Goal: Information Seeking & Learning: Learn about a topic

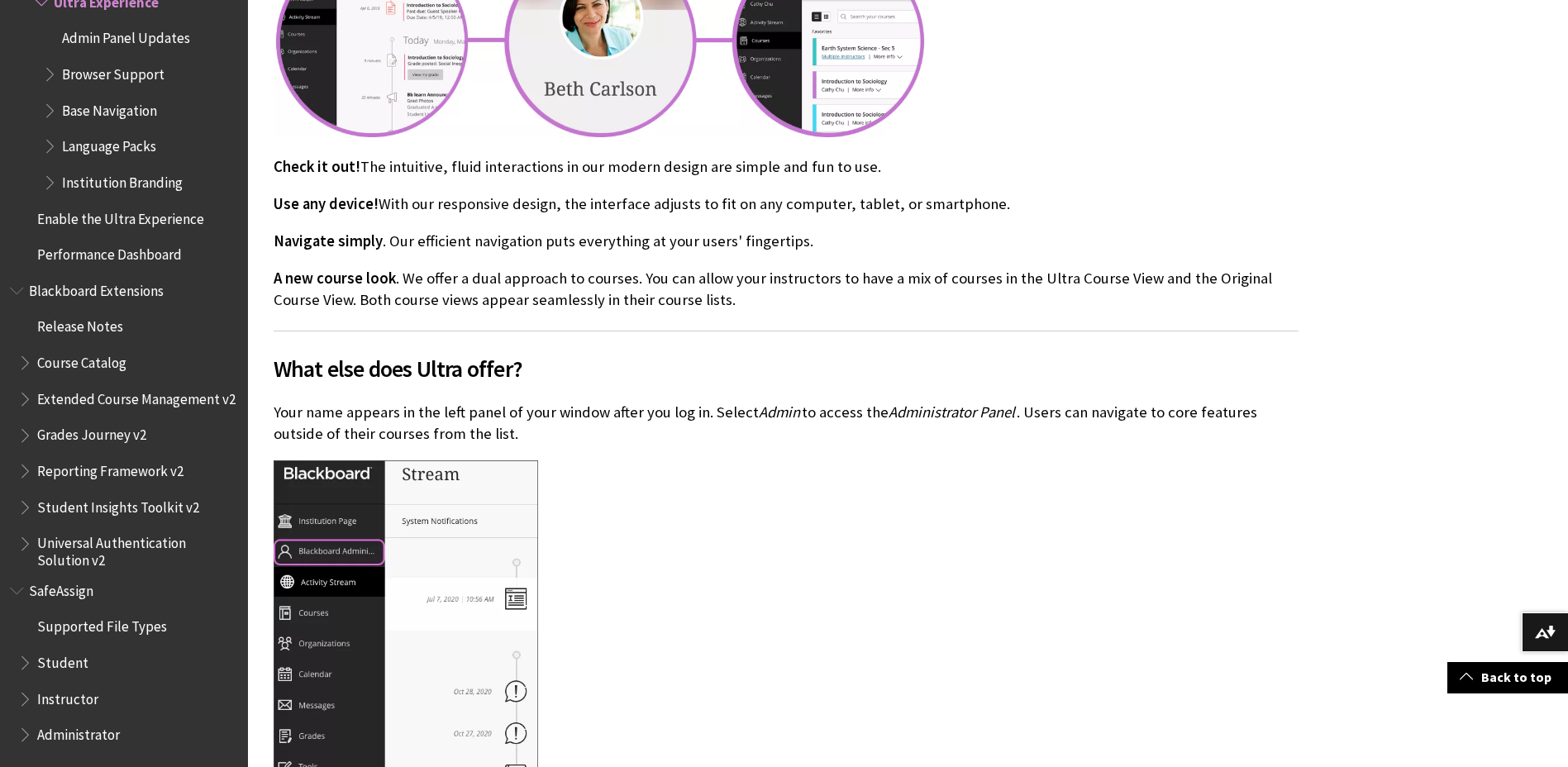
scroll to position [744, 0]
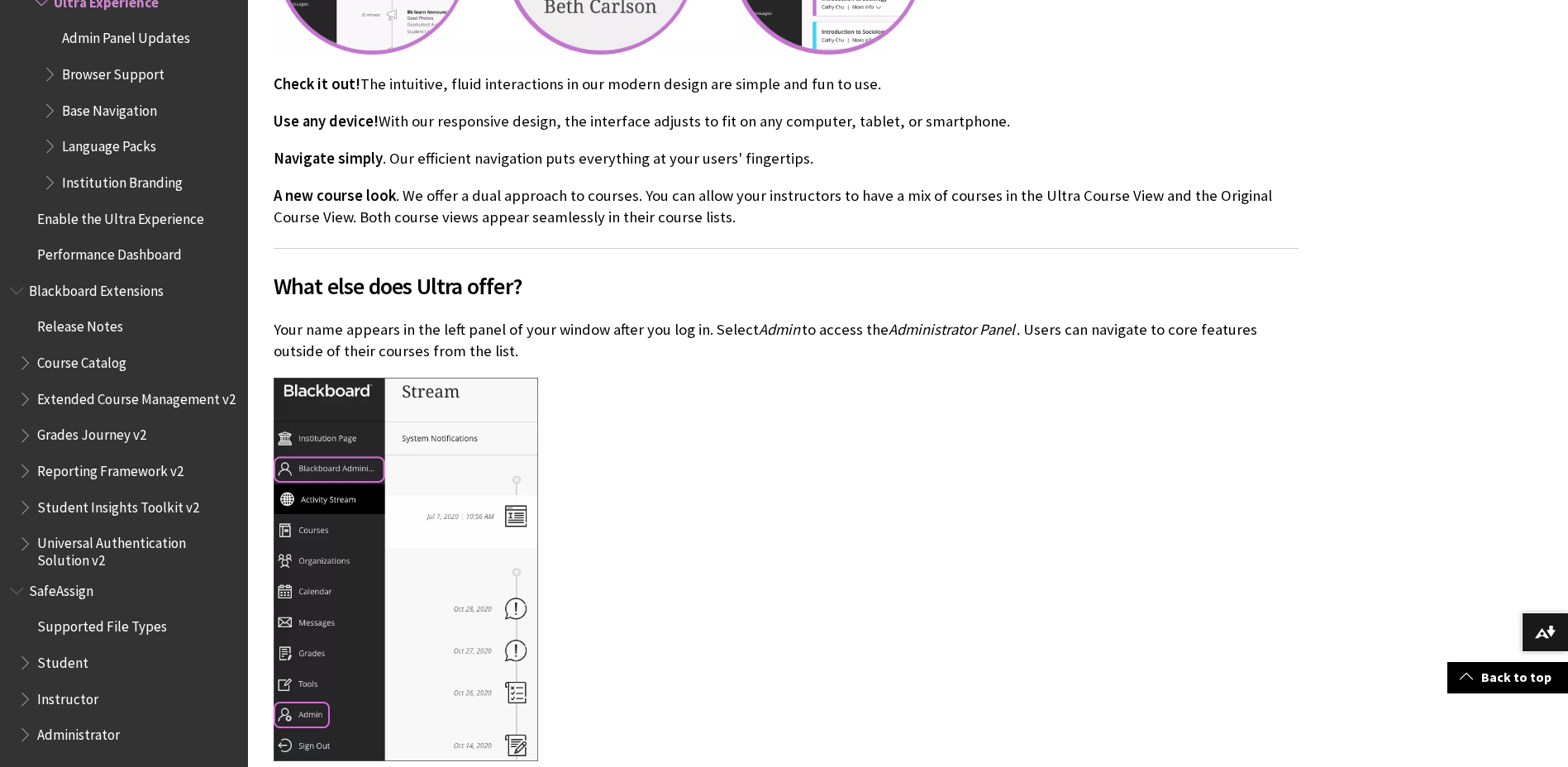
click at [99, 33] on span "Admin Panel Updates" at bounding box center [125, 35] width 128 height 22
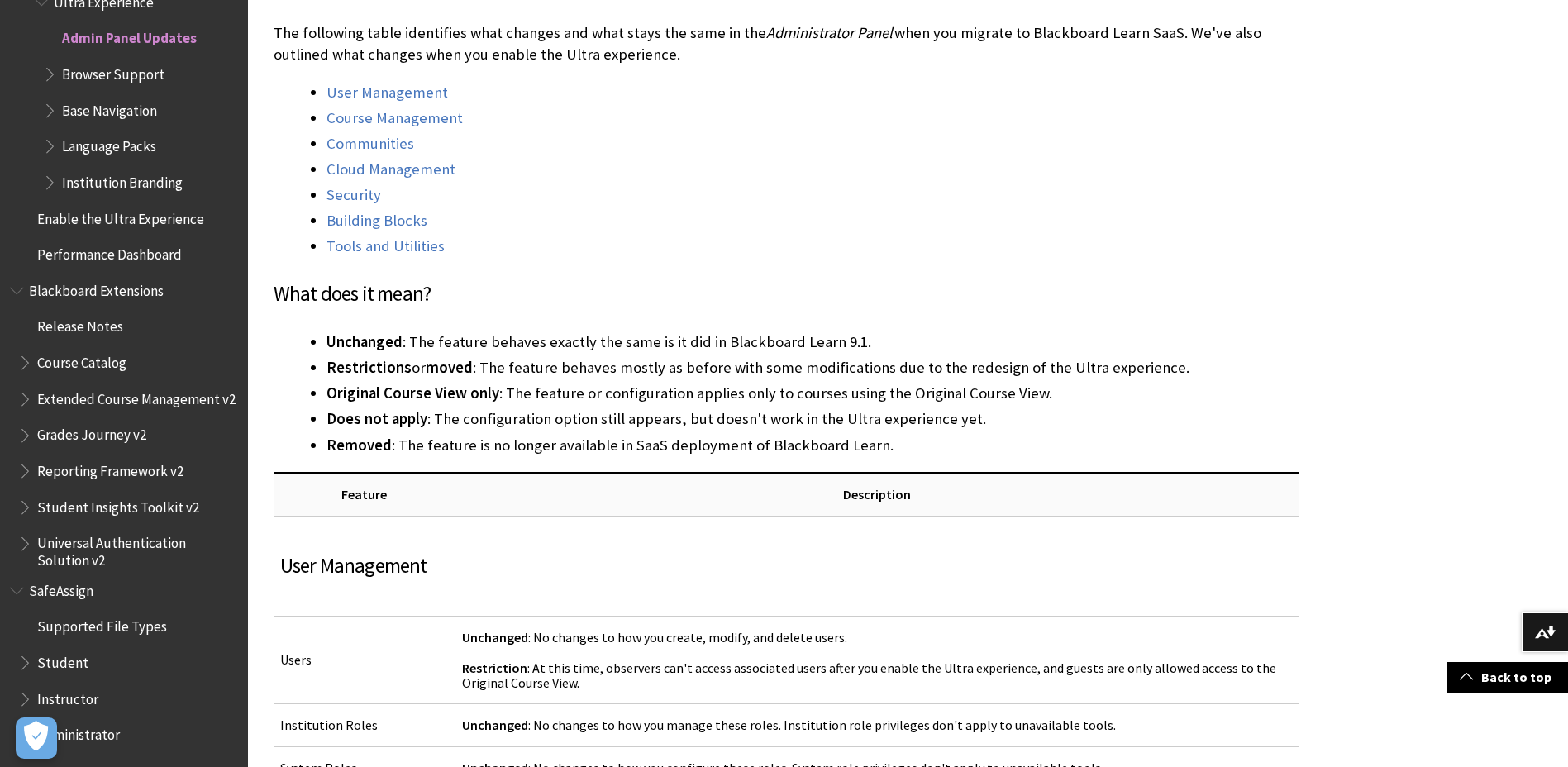
scroll to position [496, 0]
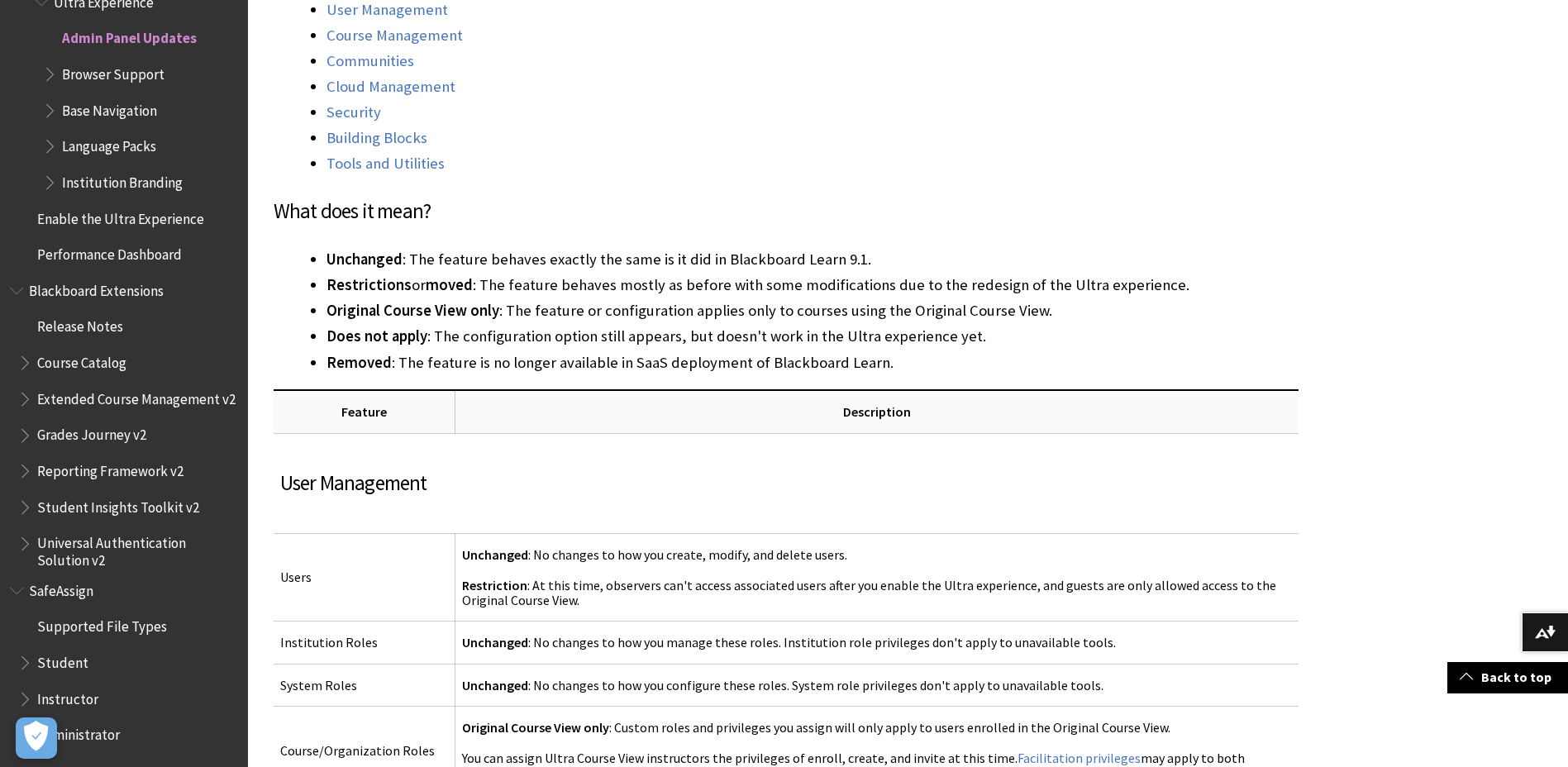
click at [121, 181] on span "Institution Branding" at bounding box center [121, 179] width 121 height 22
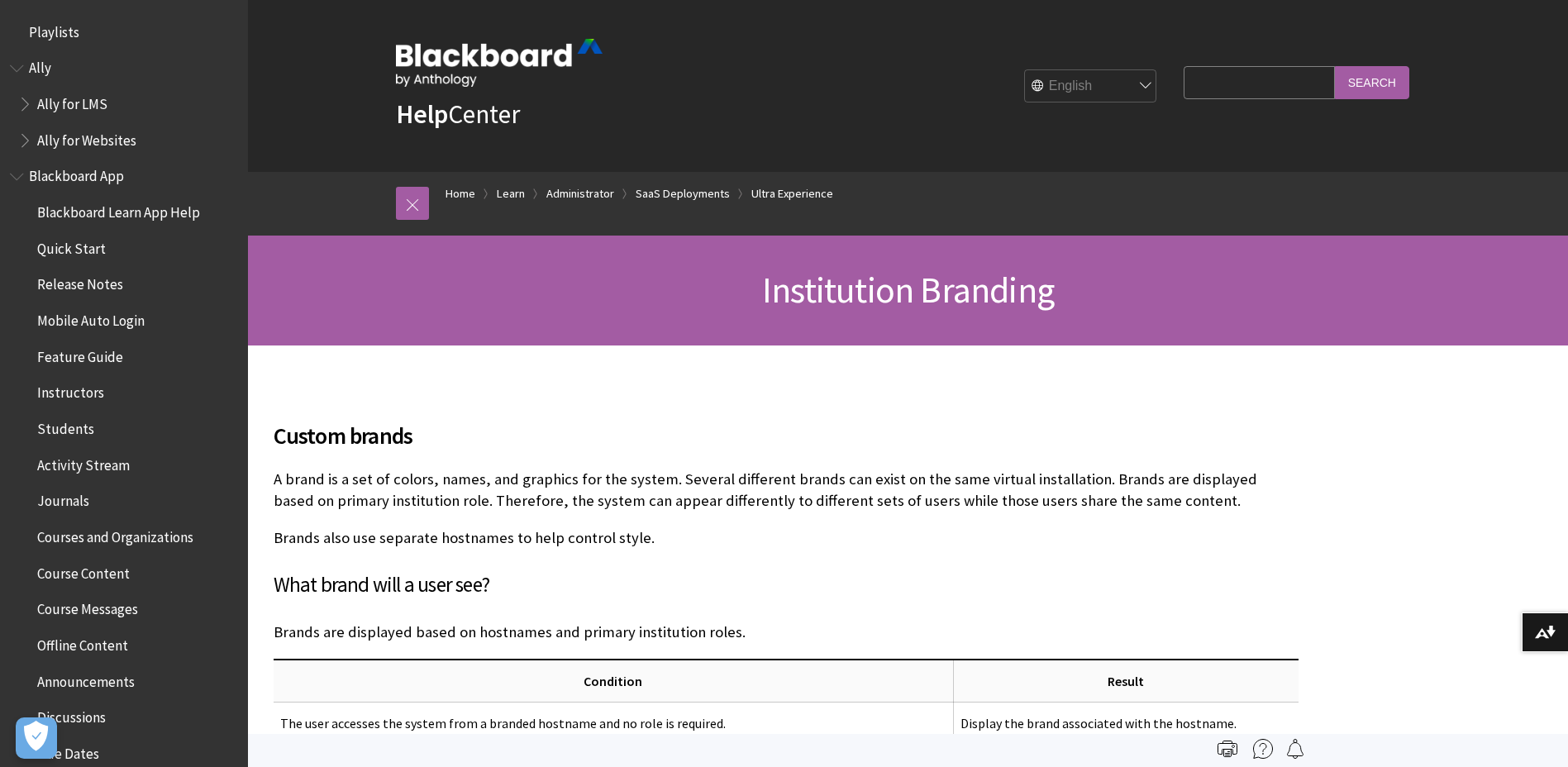
click at [83, 424] on span "Students" at bounding box center [65, 425] width 57 height 22
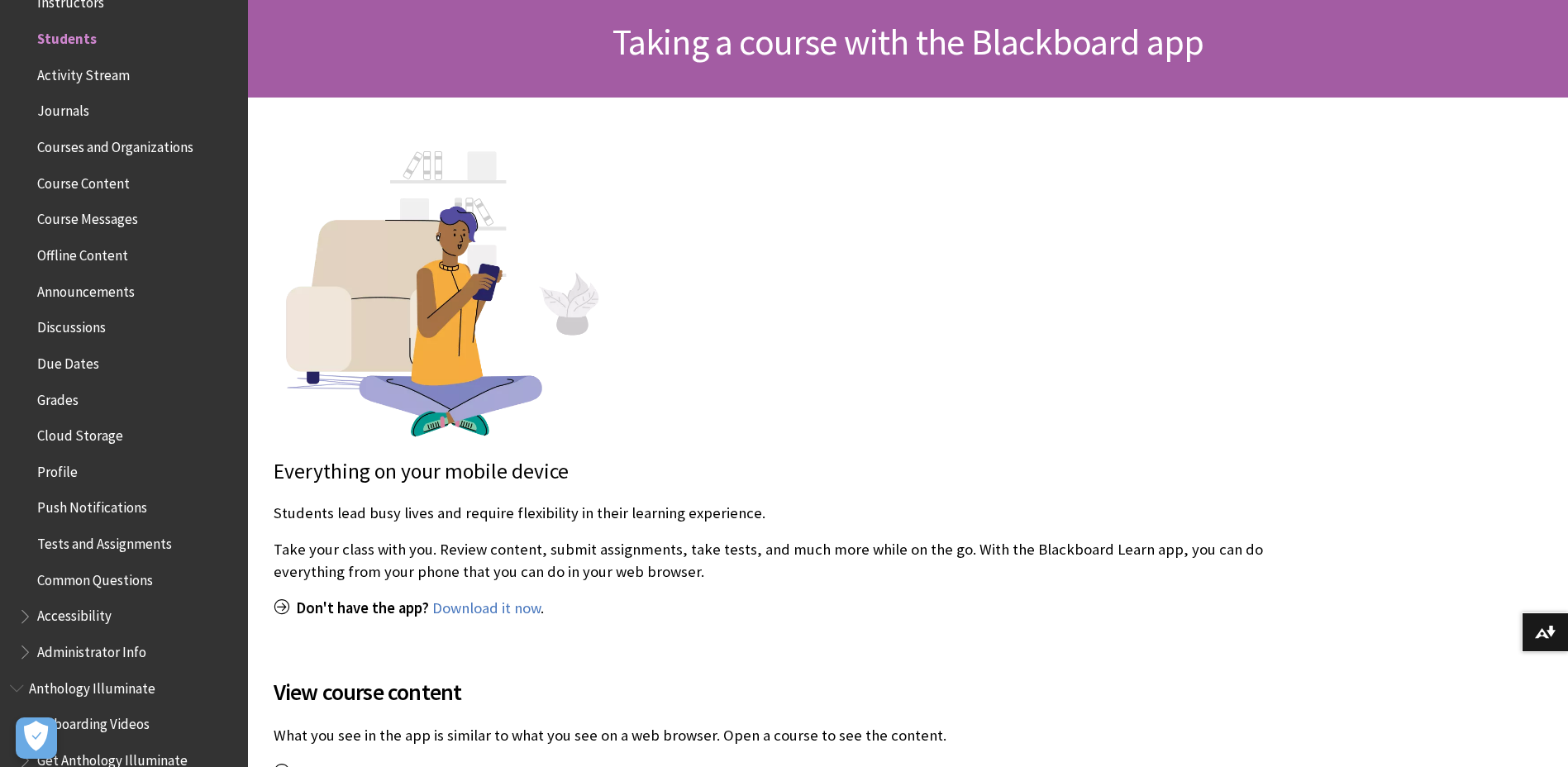
scroll to position [330, 0]
